Goal: Task Accomplishment & Management: Use online tool/utility

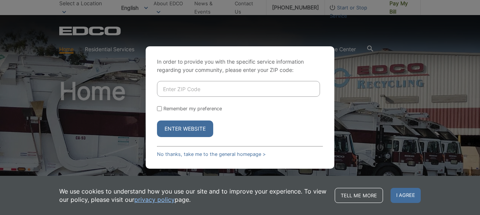
click at [183, 88] on input "Enter ZIP Code" at bounding box center [238, 89] width 163 height 16
type input "91977"
click at [160, 108] on input "Remember my preference" at bounding box center [159, 108] width 5 height 5
checkbox input "true"
click at [186, 128] on button "Enter Website" at bounding box center [185, 129] width 56 height 17
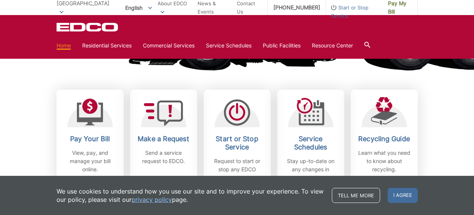
scroll to position [226, 0]
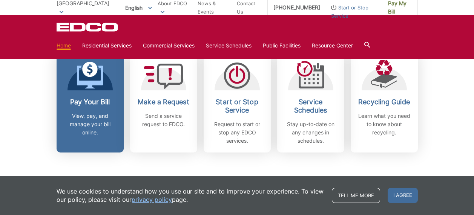
click at [93, 98] on h2 "Pay Your Bill" at bounding box center [90, 102] width 56 height 8
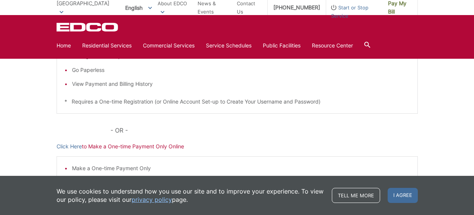
scroll to position [113, 0]
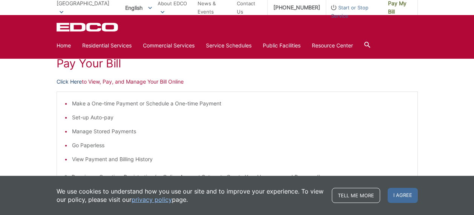
click at [75, 80] on link "Click Here" at bounding box center [69, 82] width 25 height 8
